Goal: Task Accomplishment & Management: Manage account settings

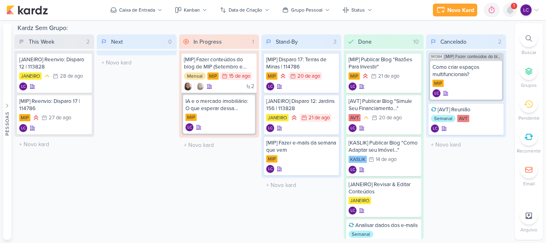
click at [508, 6] on icon at bounding box center [510, 10] width 10 height 10
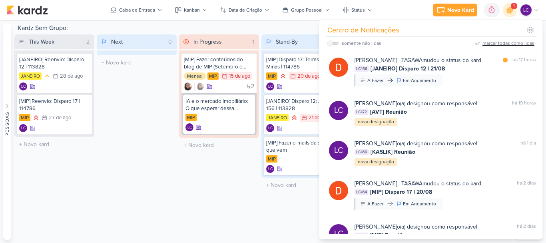
click at [495, 44] on div "marcar todas como lidas" at bounding box center [509, 43] width 52 height 7
click at [131, 140] on div "Next 0 Mover Para Esquerda Mover Para Direita [GEOGRAPHIC_DATA] O título do kar…" at bounding box center [137, 136] width 80 height 204
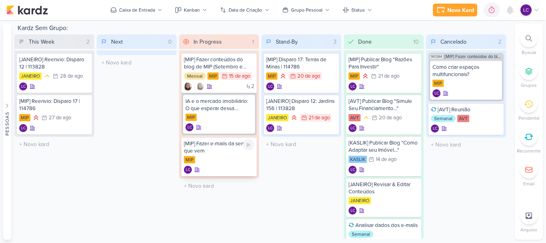
click at [218, 155] on div "[MIP] Fazer e-mails da semana que vem MIP LC" at bounding box center [219, 156] width 75 height 39
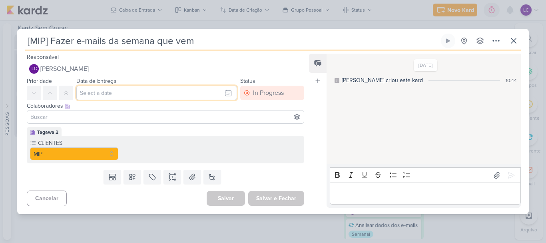
click at [103, 94] on input "text" at bounding box center [156, 93] width 161 height 14
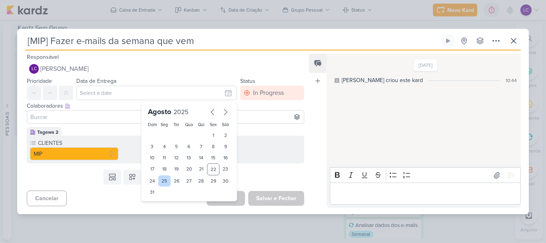
click at [161, 181] on div "25" at bounding box center [164, 180] width 12 height 11
type input "[DATE] 23:59"
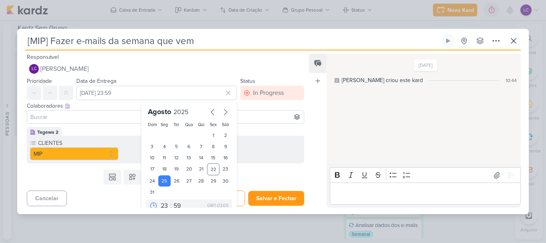
click at [90, 119] on input at bounding box center [165, 117] width 273 height 10
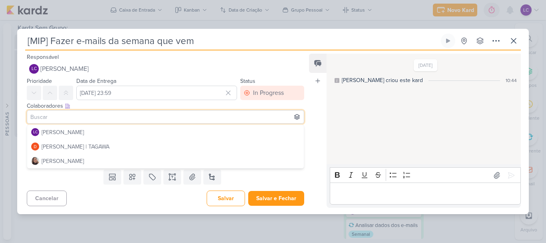
drag, startPoint x: 77, startPoint y: 43, endPoint x: 223, endPoint y: 50, distance: 146.1
click at [223, 50] on div "[MIP] Fazer e-mails da semana que vem Criado por mim nenhum grupo disponível" at bounding box center [273, 42] width 496 height 17
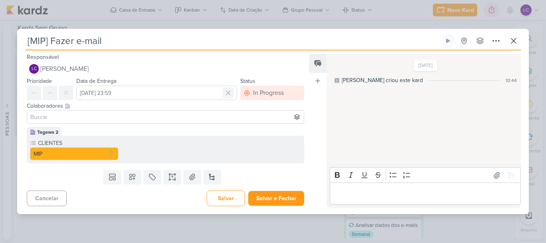
type input "[MIP] Fazer e-mail"
click at [224, 92] on icon at bounding box center [228, 93] width 8 height 8
click at [515, 44] on icon at bounding box center [514, 41] width 10 height 10
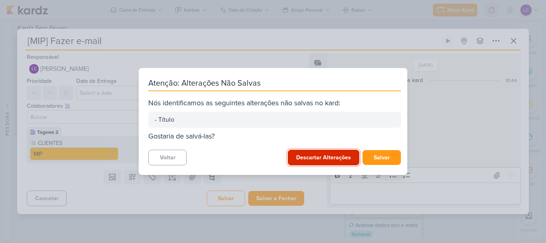
click at [322, 164] on button "Descartar Alterações" at bounding box center [324, 158] width 72 height 16
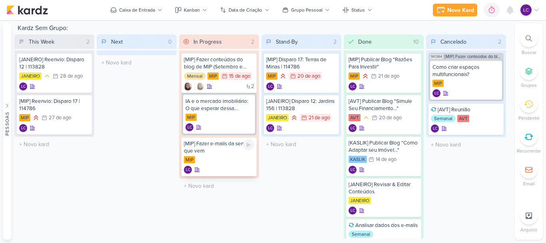
click at [219, 158] on div "MIP" at bounding box center [219, 160] width 70 height 8
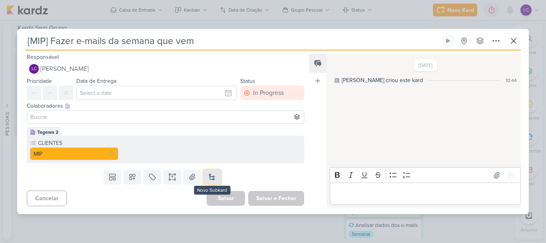
click at [214, 175] on button at bounding box center [213, 177] width 18 height 14
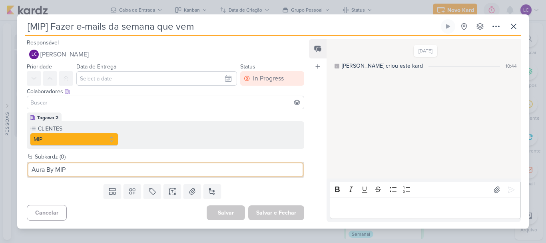
type input "Aura By MIP"
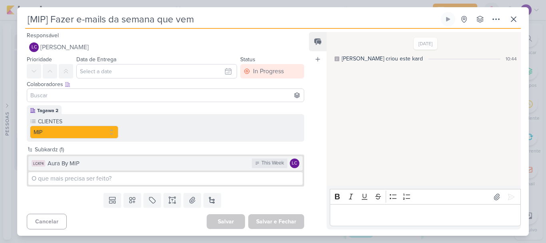
click at [184, 166] on div "Aura By MIP" at bounding box center [148, 163] width 200 height 9
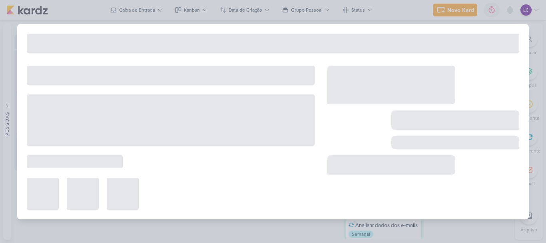
type input "Aura By MIP"
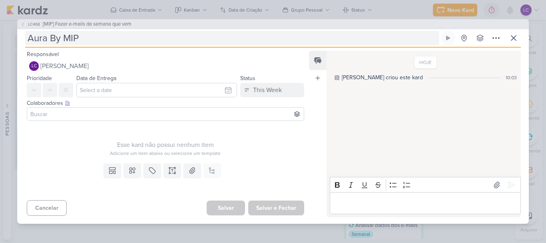
click at [32, 39] on input "Aura By MIP" at bounding box center [232, 38] width 414 height 14
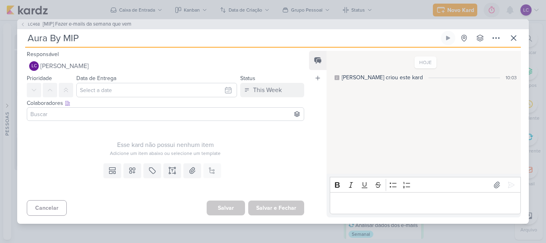
click at [91, 41] on input "Aura By MIP" at bounding box center [232, 38] width 414 height 14
type input "Aura By MIP"
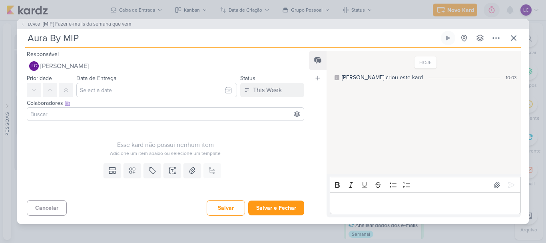
type input "Aura By MIP"
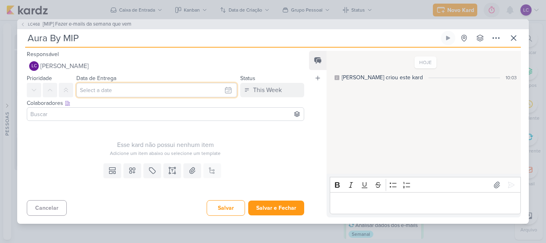
click at [108, 92] on input "text" at bounding box center [156, 90] width 161 height 14
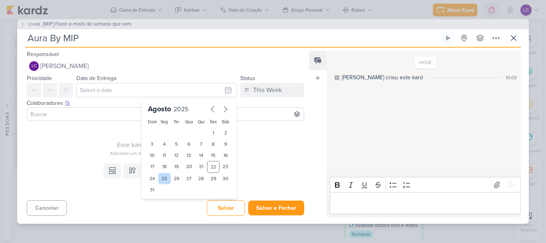
click at [161, 181] on div "25" at bounding box center [164, 178] width 12 height 11
type input "[DATE] 23:59"
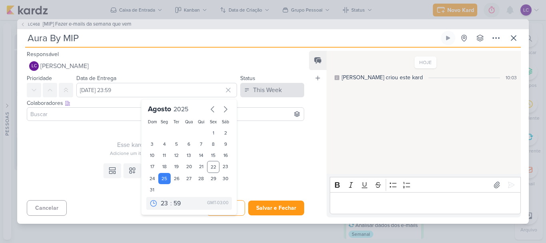
click at [265, 88] on div "This Week" at bounding box center [267, 90] width 29 height 10
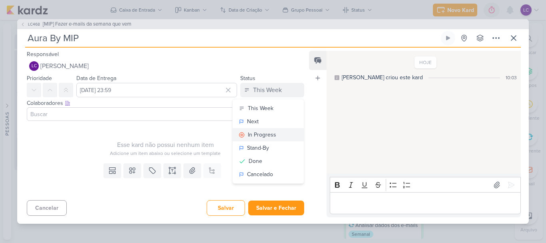
click at [267, 133] on div "In Progress" at bounding box center [262, 134] width 28 height 8
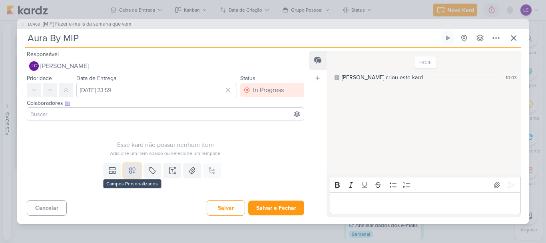
click at [129, 174] on icon at bounding box center [132, 170] width 8 height 8
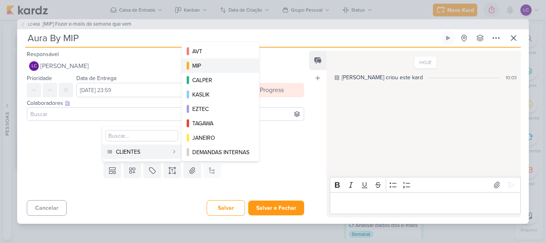
click at [233, 65] on div "MIP" at bounding box center [220, 66] width 57 height 8
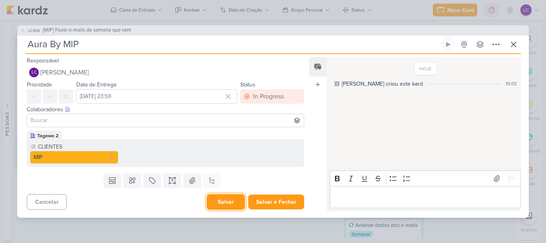
click at [230, 195] on button "Salvar" at bounding box center [226, 202] width 38 height 16
